Goal: Task Accomplishment & Management: Manage account settings

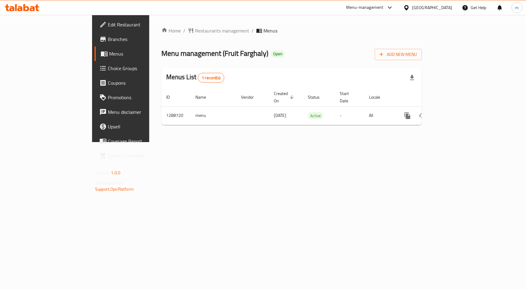
click at [109, 54] on span "Menus" at bounding box center [142, 53] width 66 height 7
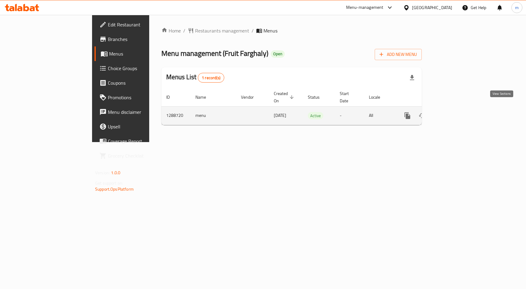
click at [455, 112] on icon "enhanced table" at bounding box center [451, 115] width 7 height 7
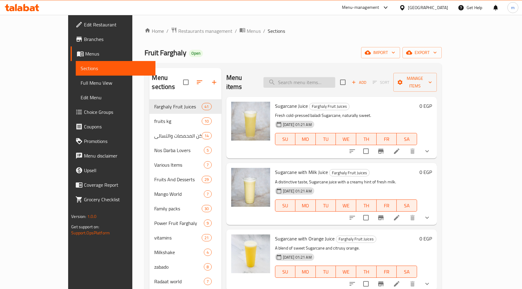
click at [295, 77] on input "search" at bounding box center [299, 82] width 72 height 11
paste input "Family nos darba"
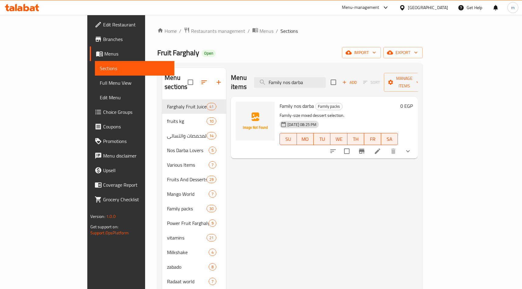
type input "Family nos darba"
click at [350, 119] on div "[DATE] 08:25 PM SU MO TU WE TH FR SA" at bounding box center [338, 135] width 123 height 33
click at [386, 146] on li at bounding box center [377, 151] width 17 height 11
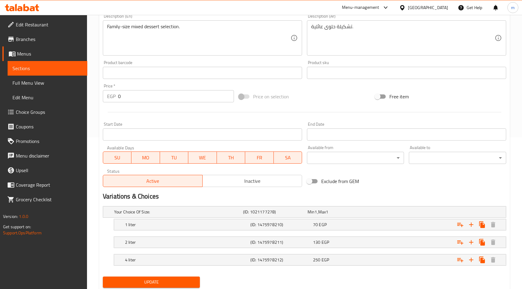
scroll to position [171, 0]
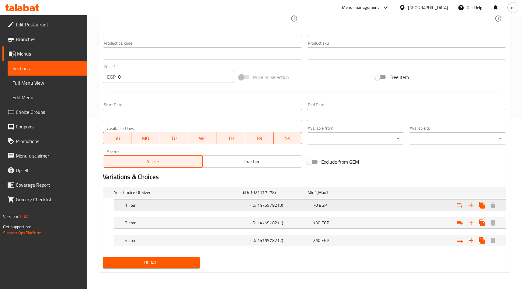
click at [269, 205] on h5 "(ID: 1475978210)" at bounding box center [280, 205] width 60 height 6
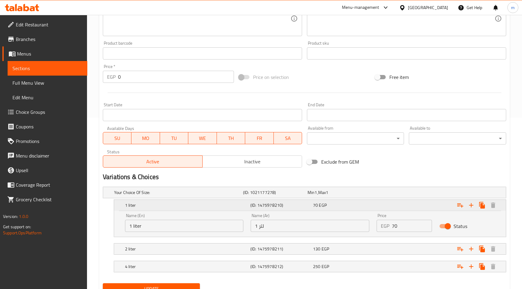
click at [269, 205] on h5 "(ID: 1475978210)" at bounding box center [280, 205] width 60 height 6
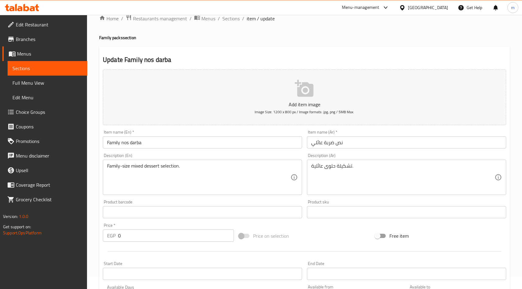
scroll to position [0, 0]
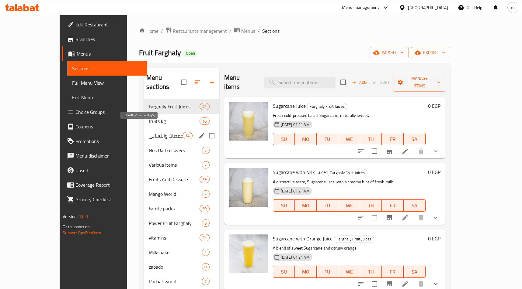
click at [149, 132] on span "ركن المحمصات والتسالي" at bounding box center [166, 135] width 34 height 7
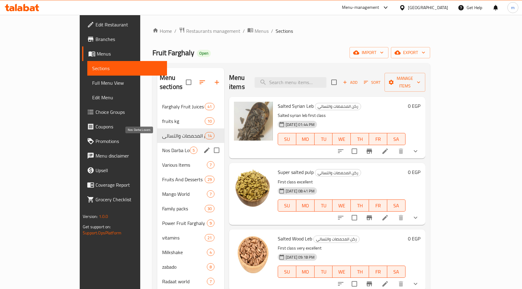
click at [162, 147] on span "Nos Darba Lovers" at bounding box center [176, 150] width 28 height 7
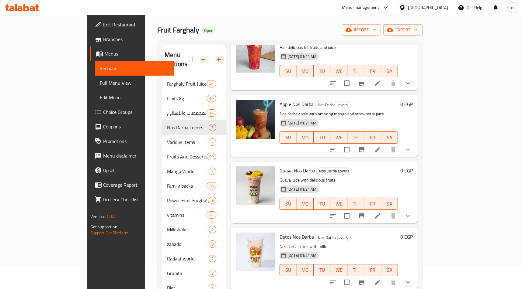
scroll to position [61, 0]
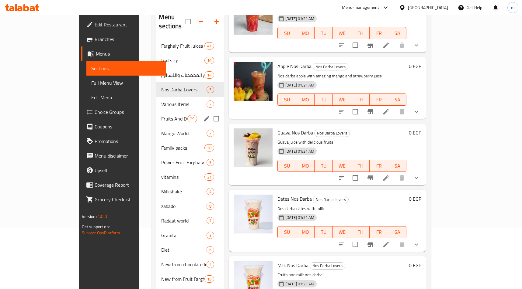
click at [161, 101] on span "Various Items" at bounding box center [183, 104] width 45 height 7
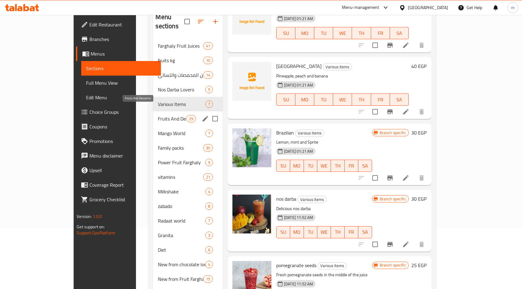
click at [158, 115] on span "Fruits And Desserts" at bounding box center [172, 118] width 28 height 7
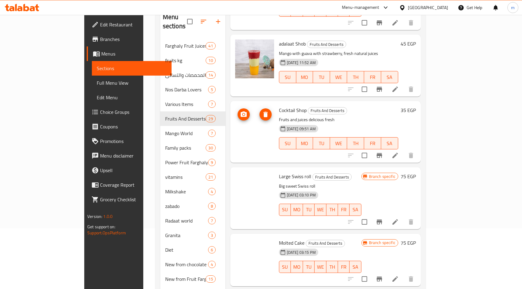
scroll to position [61, 0]
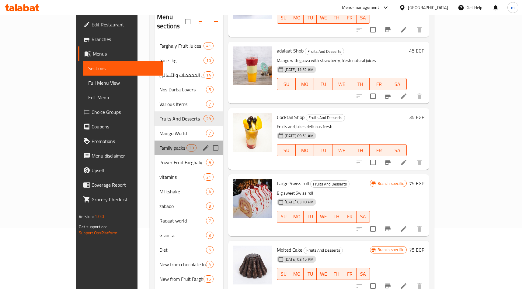
click at [154, 145] on div "Family packs 30" at bounding box center [188, 148] width 69 height 15
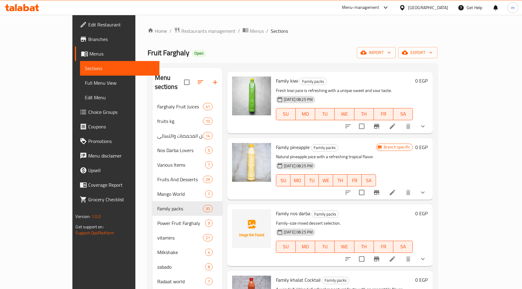
click at [88, 25] on span "Edit Restaurant" at bounding box center [121, 24] width 67 height 7
